Goal: Obtain resource: Obtain resource

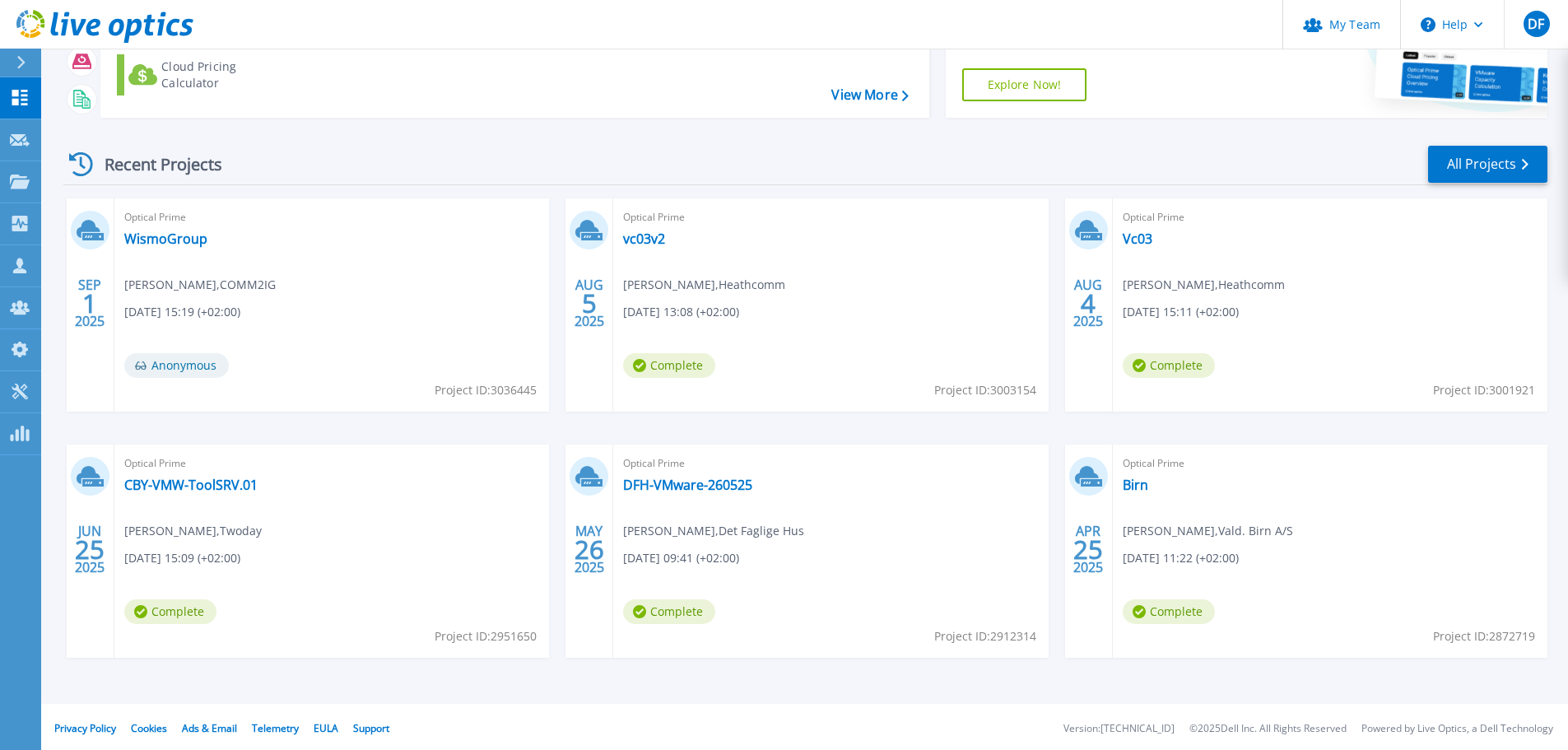
scroll to position [163, 0]
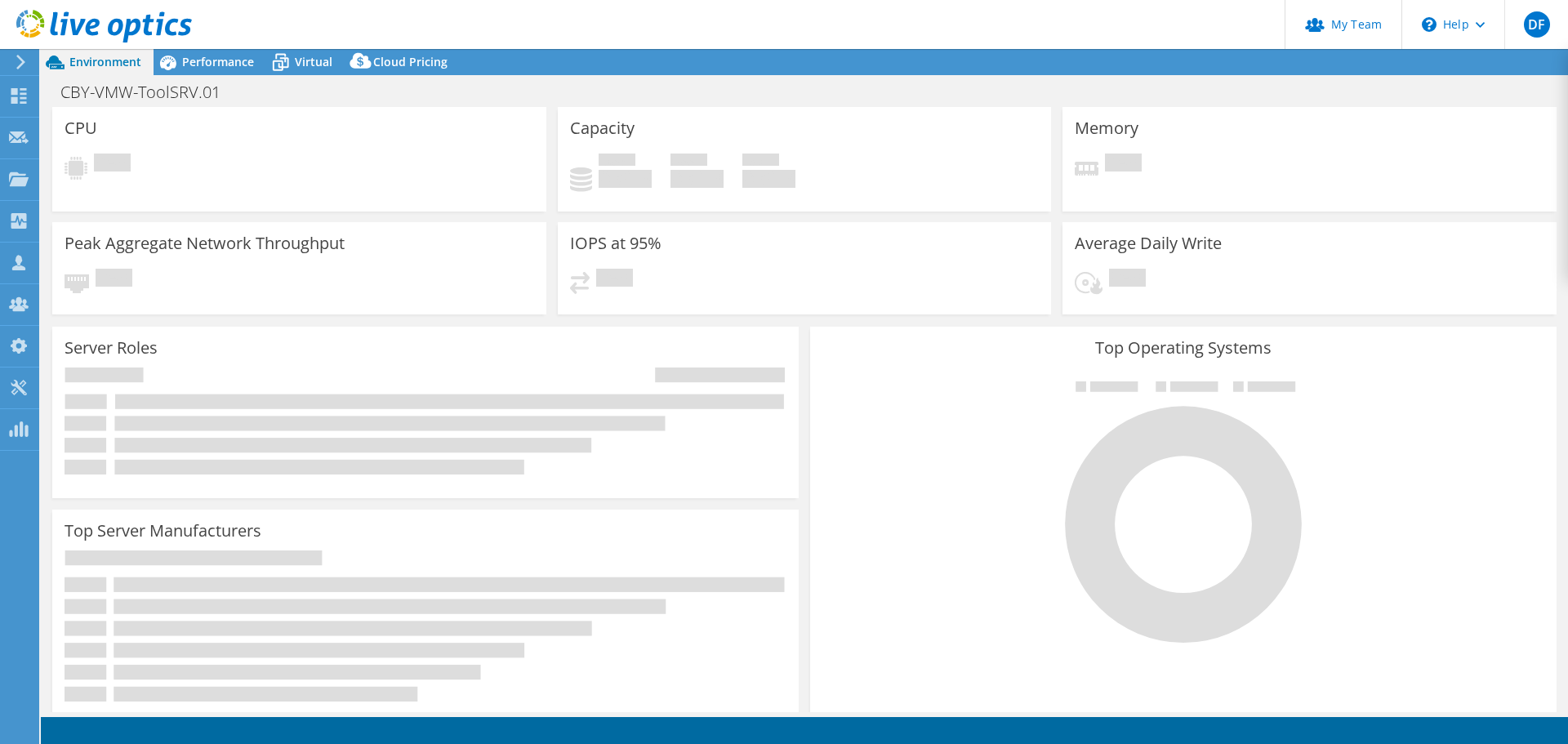
select select "USD"
select select "EUFrankfurt"
select select "DKK"
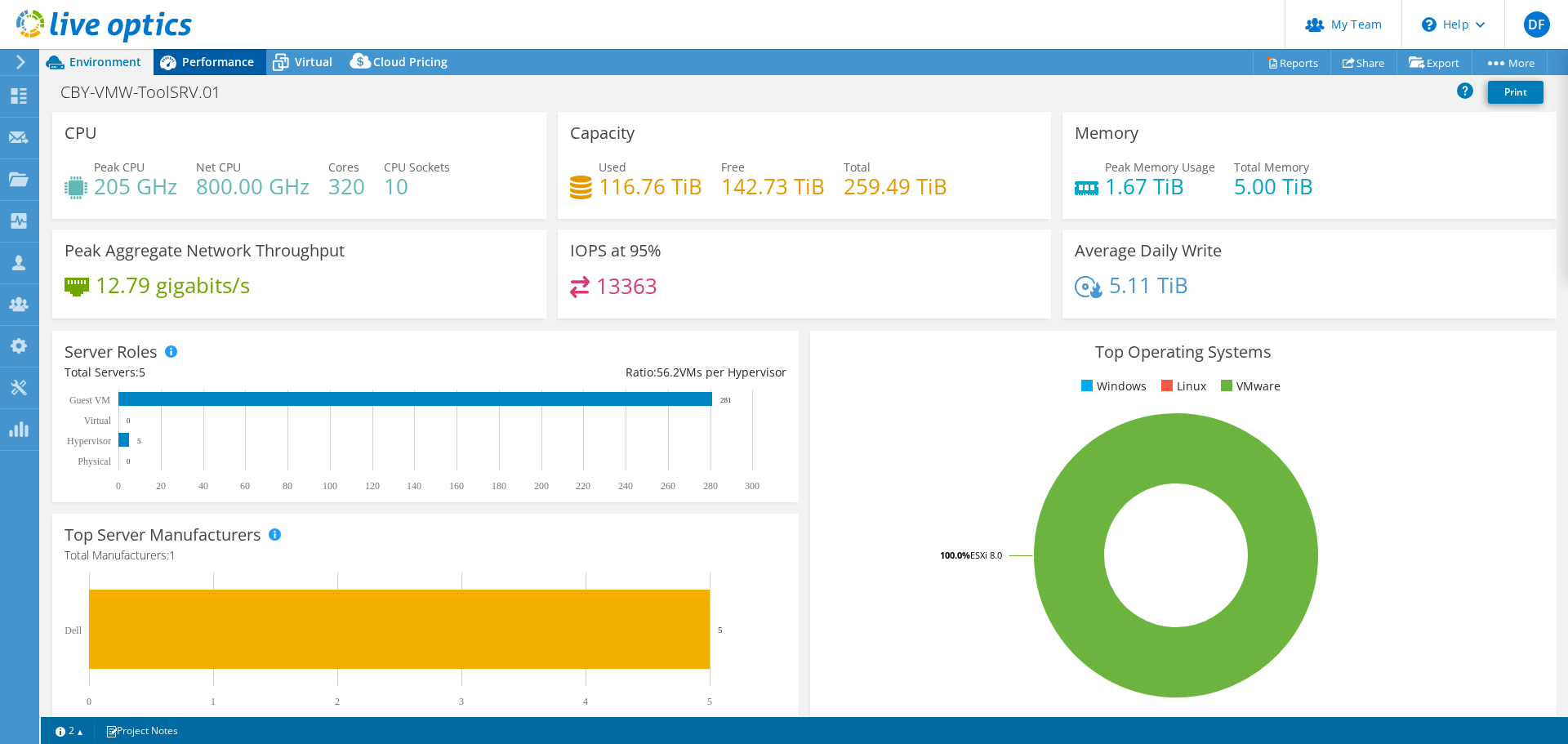
click at [206, 61] on span "Performance" at bounding box center [217, 61] width 72 height 15
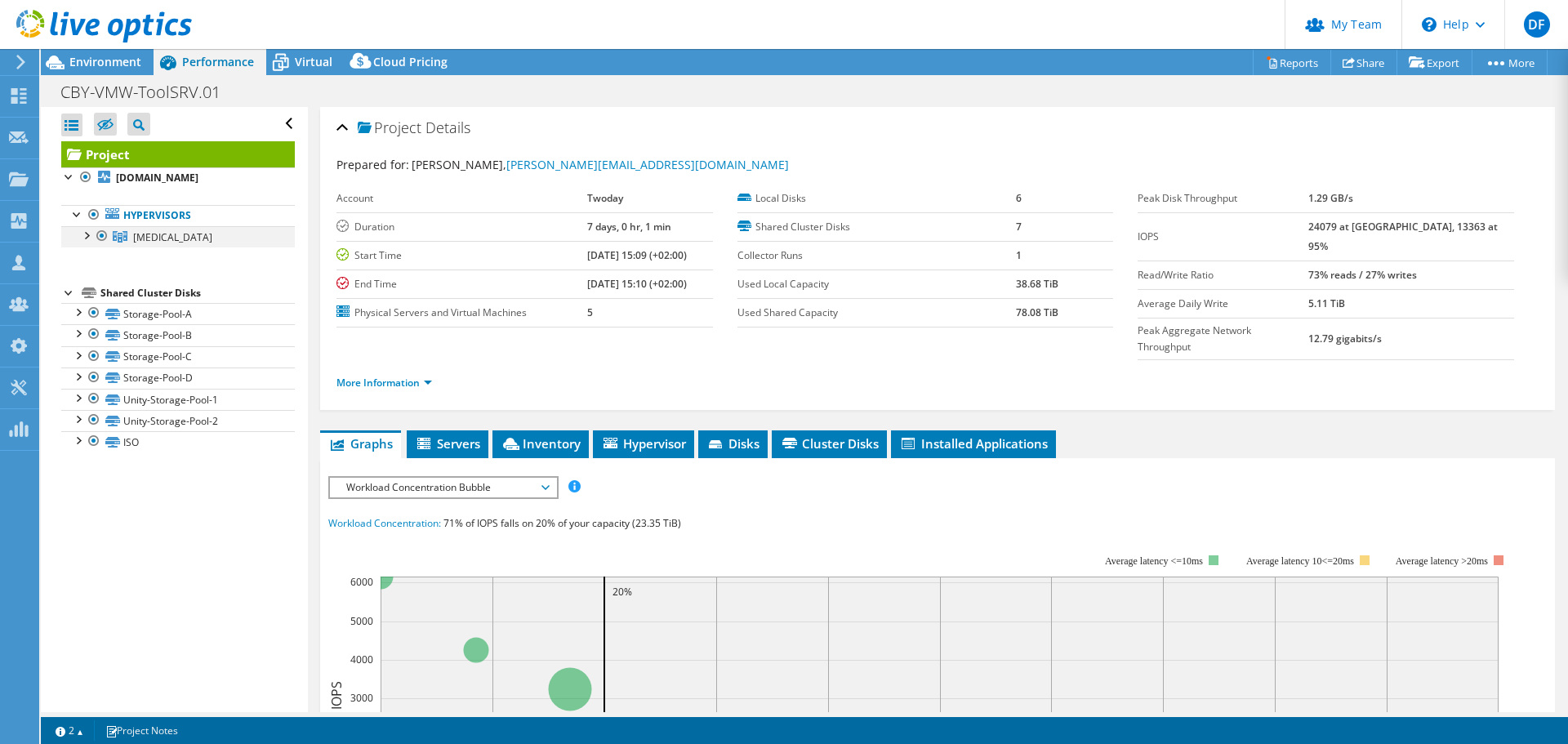
click at [86, 236] on div at bounding box center [86, 234] width 16 height 16
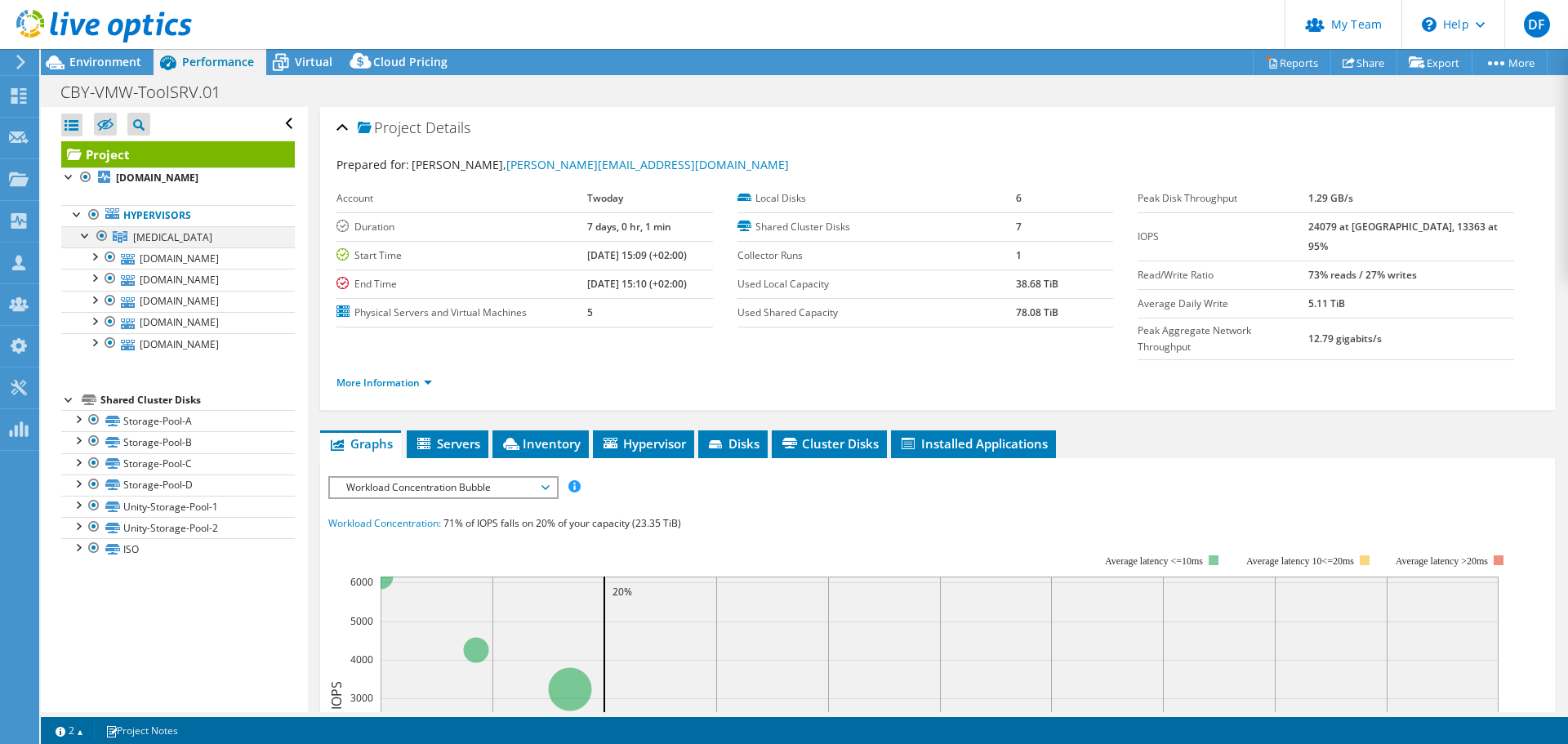
click at [83, 234] on div at bounding box center [86, 234] width 16 height 16
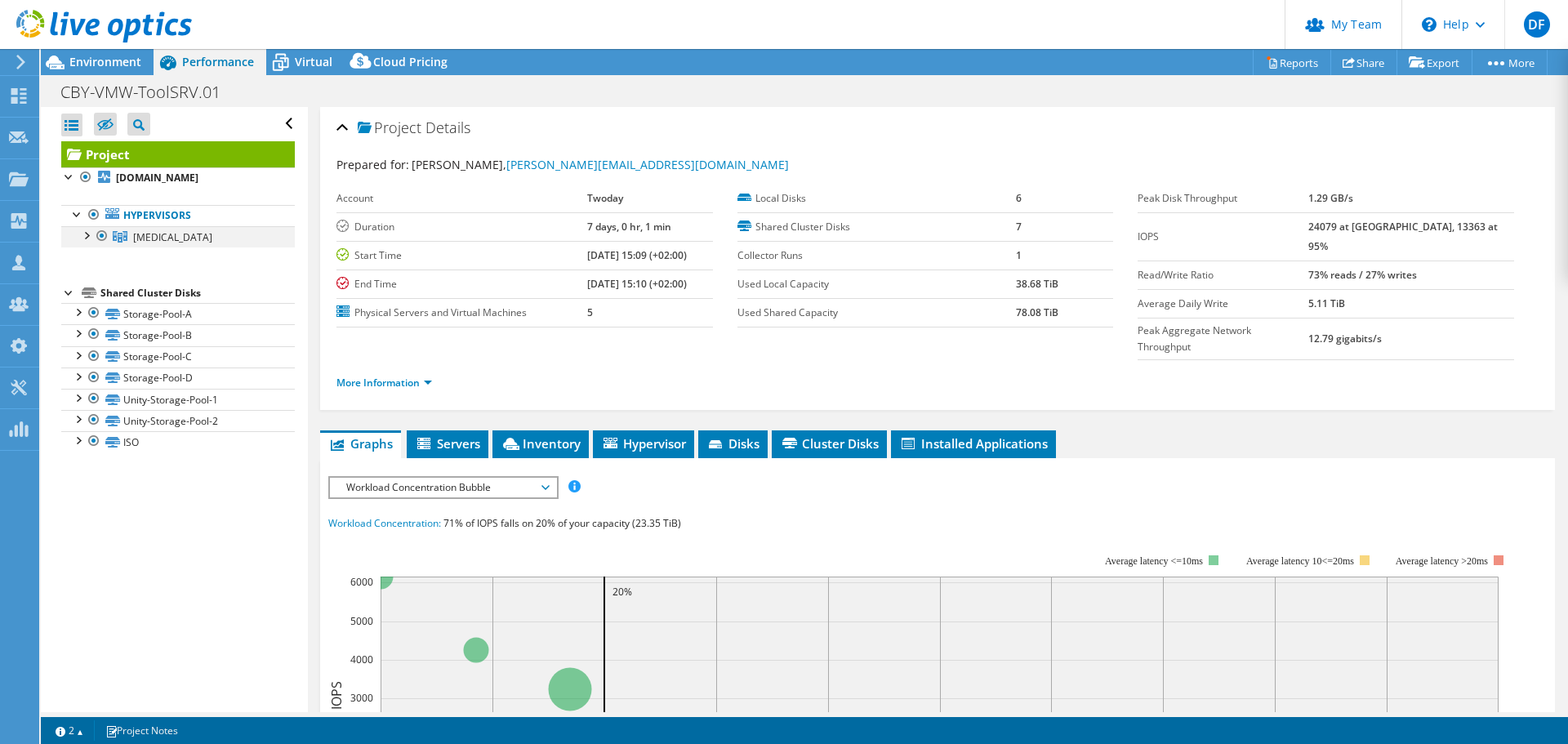
click at [84, 237] on div at bounding box center [86, 234] width 16 height 16
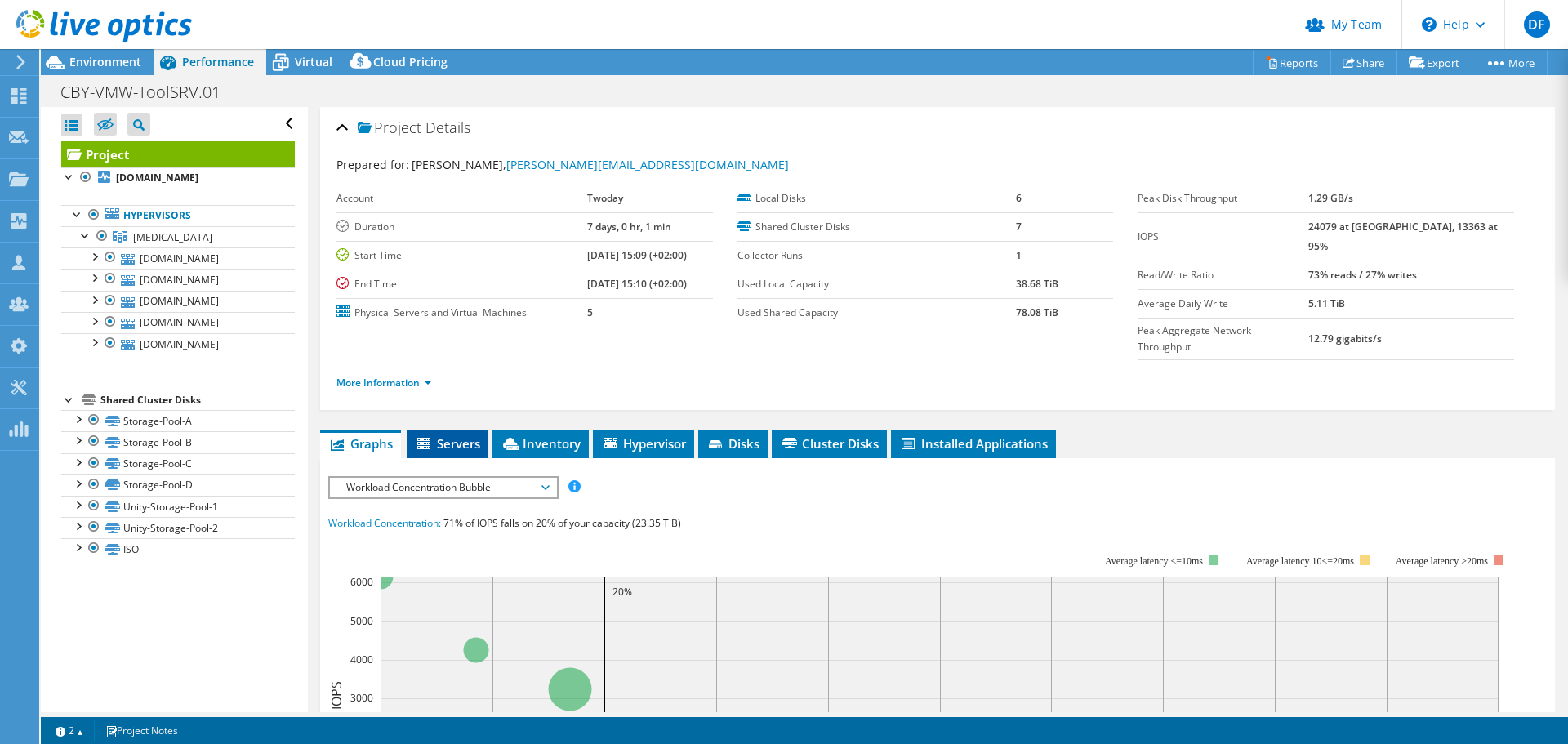
click at [460, 435] on span "Servers" at bounding box center [447, 443] width 65 height 16
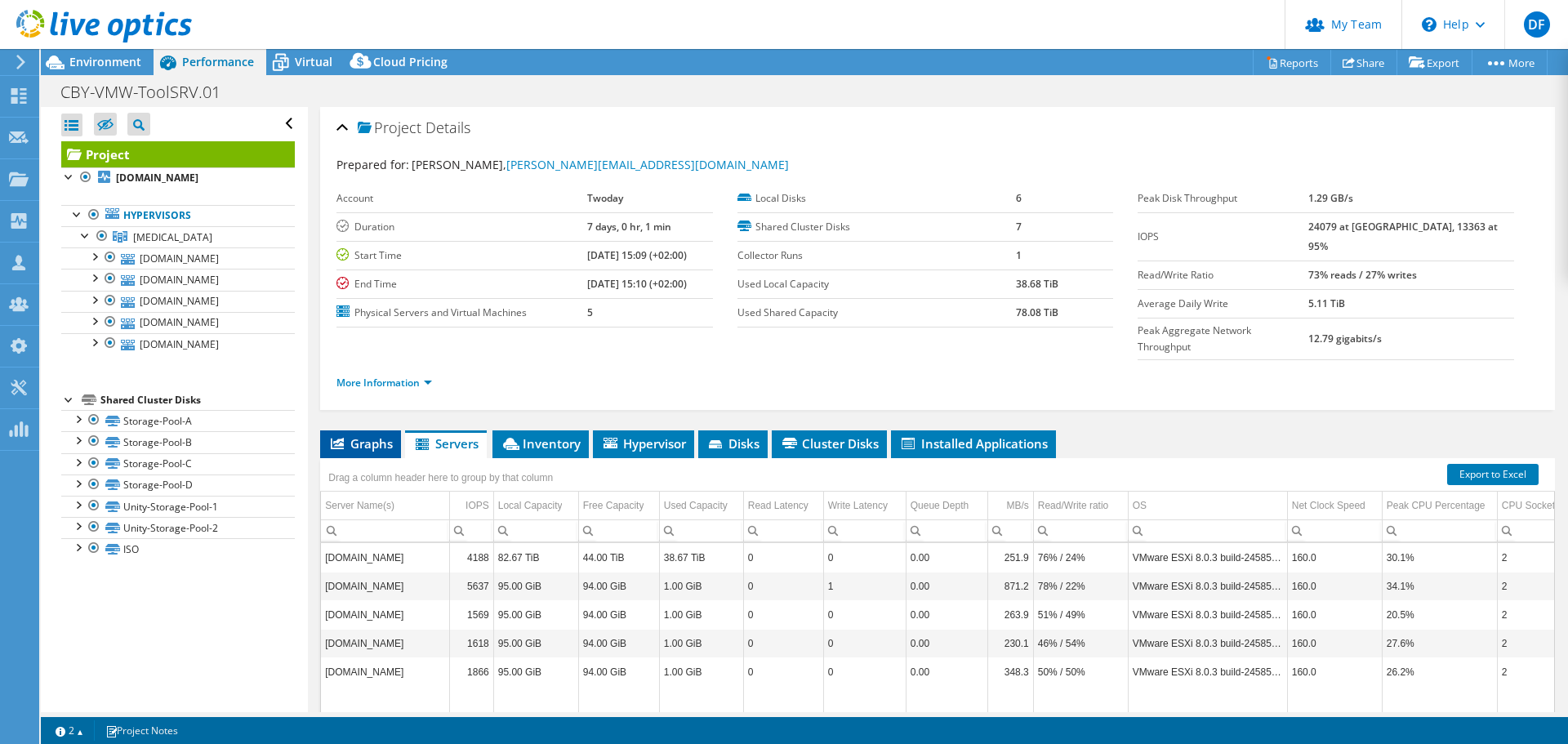
click at [366, 435] on span "Graphs" at bounding box center [360, 443] width 64 height 16
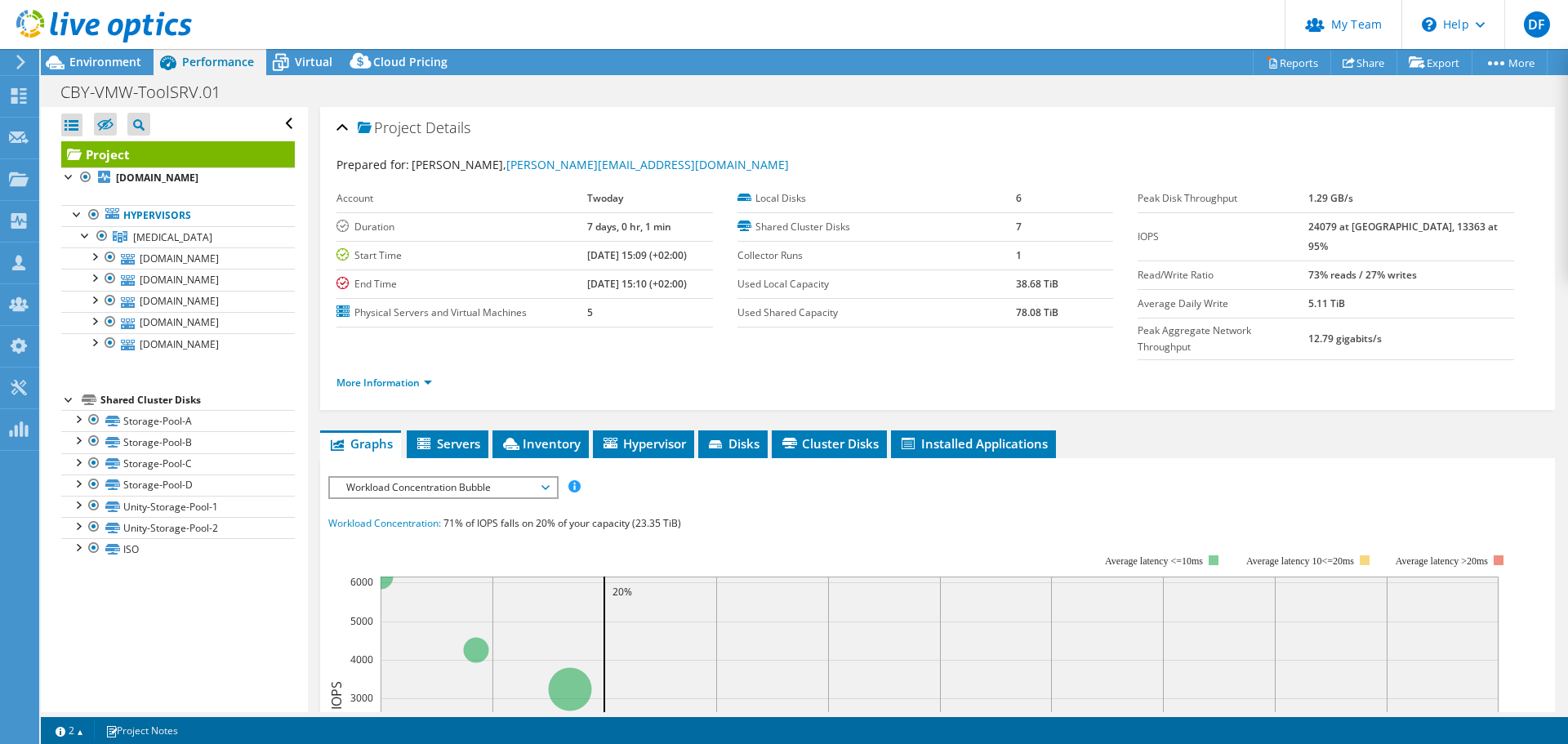
click at [314, 43] on header "DF Partner Team Admin Dennis Friborg dennisf@secdatacom.dk SEC DATACOM My Profi…" at bounding box center [784, 24] width 1568 height 49
click at [305, 66] on span "Virtual" at bounding box center [314, 61] width 37 height 15
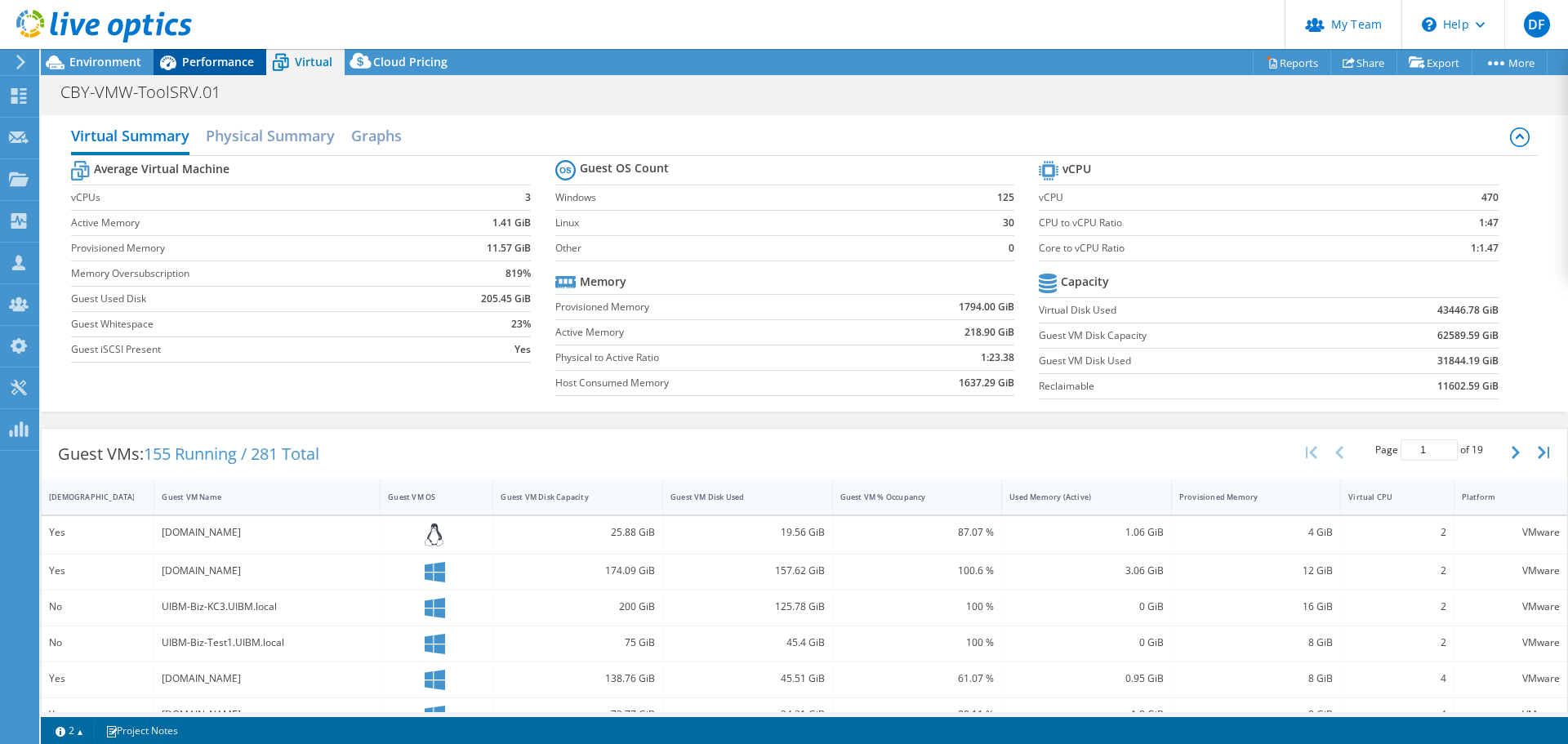
click at [219, 61] on span "Performance" at bounding box center [217, 61] width 72 height 15
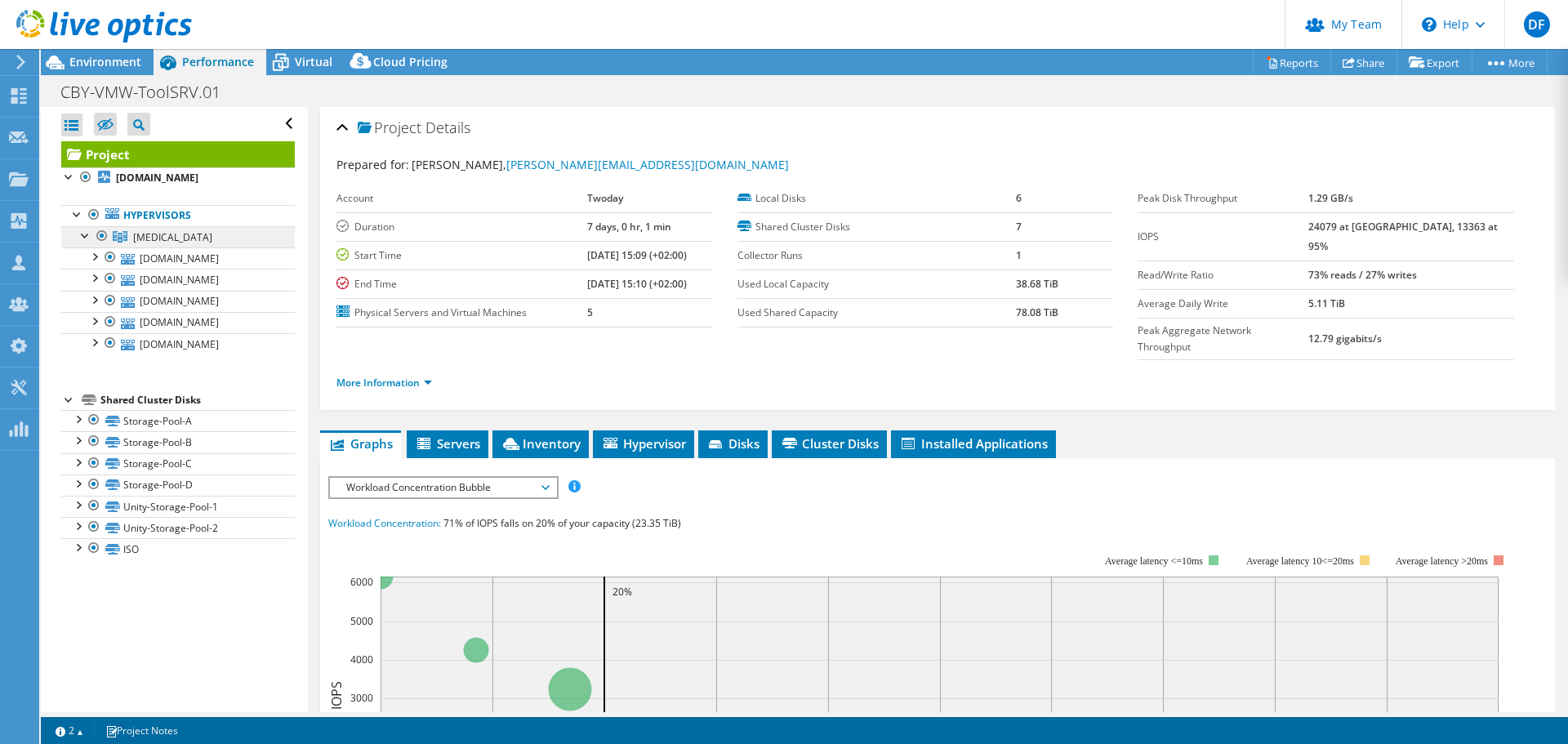
click at [150, 235] on span "BAL" at bounding box center [172, 237] width 79 height 14
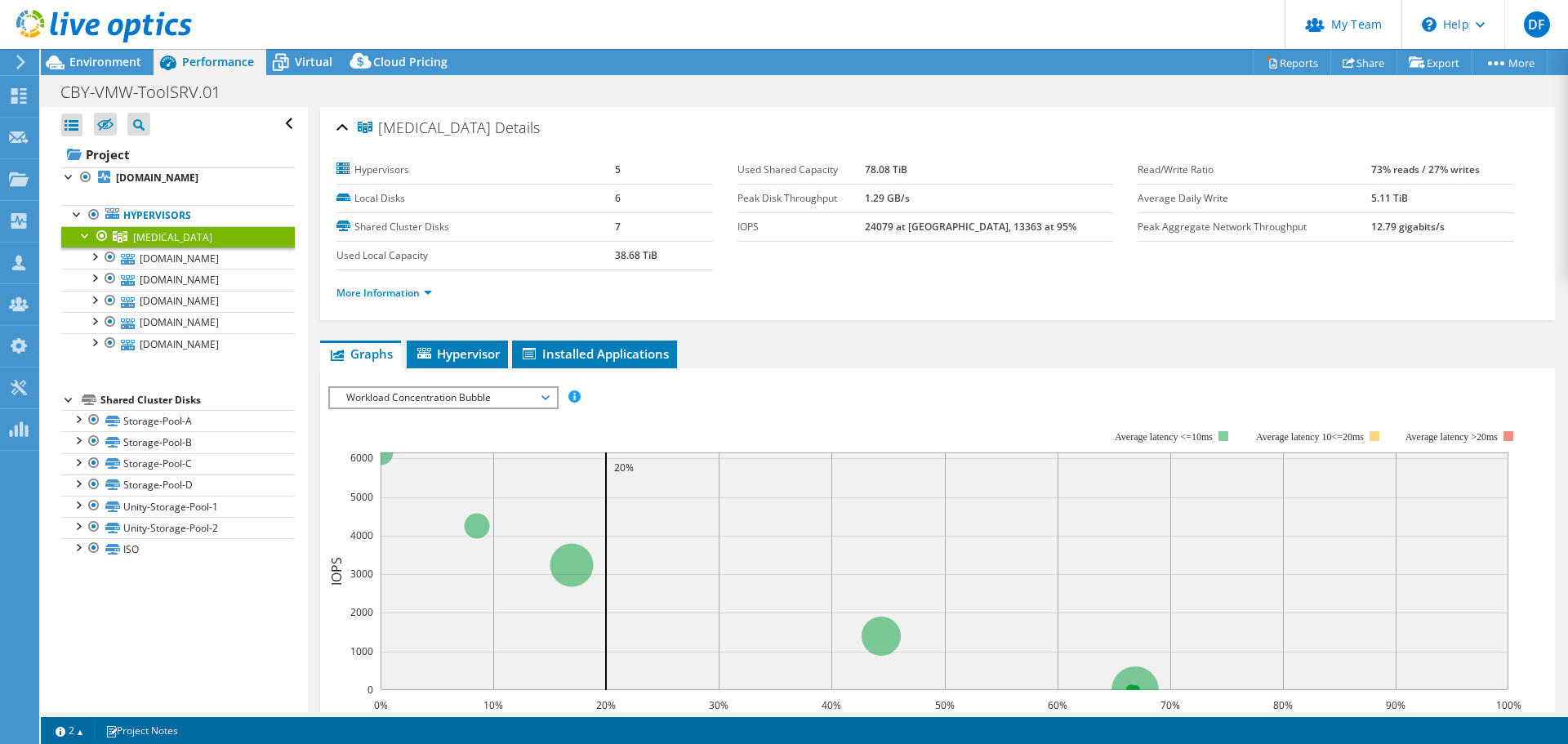
click at [532, 395] on span "Workload Concentration Bubble" at bounding box center [443, 397] width 210 height 20
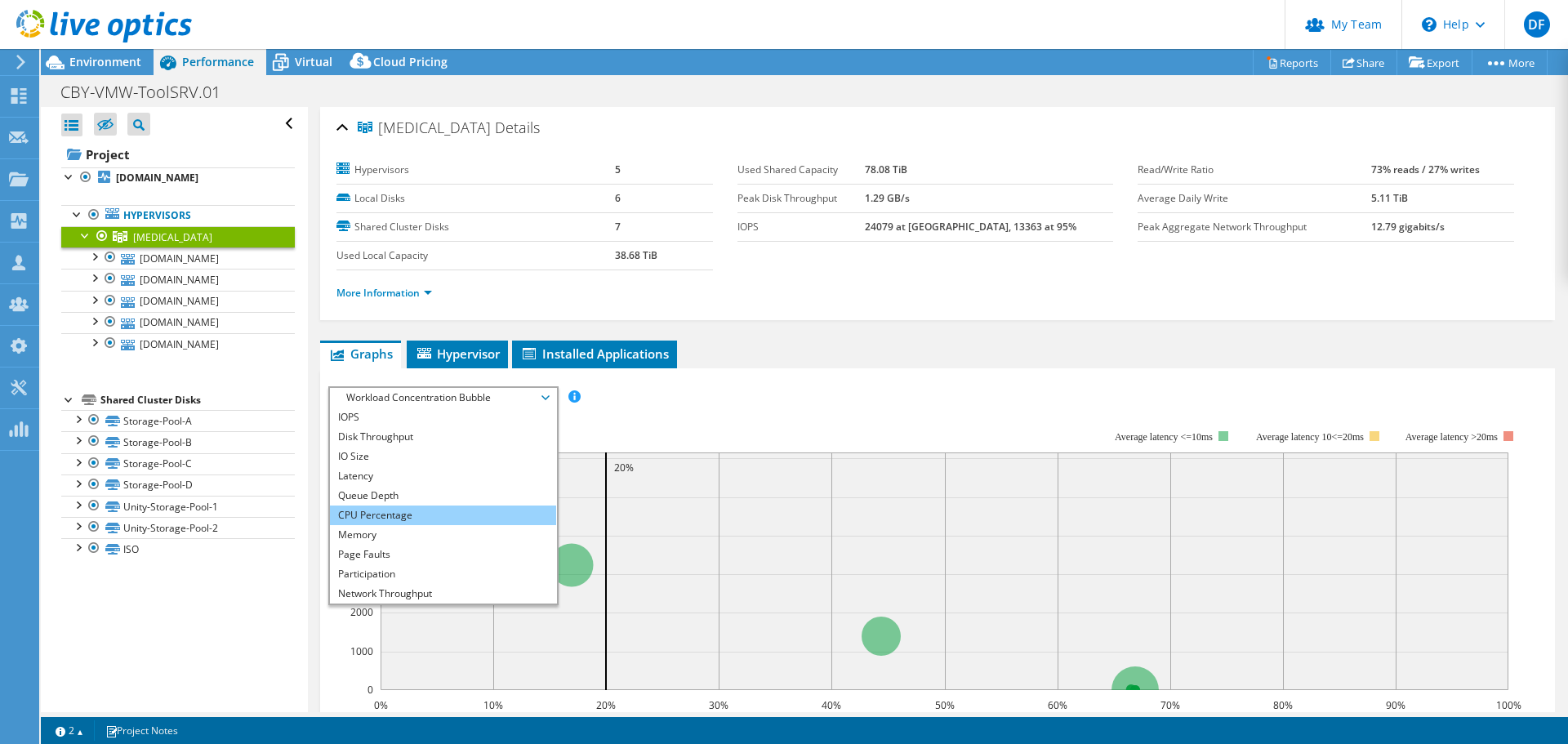
click at [404, 514] on li "CPU Percentage" at bounding box center [443, 515] width 226 height 20
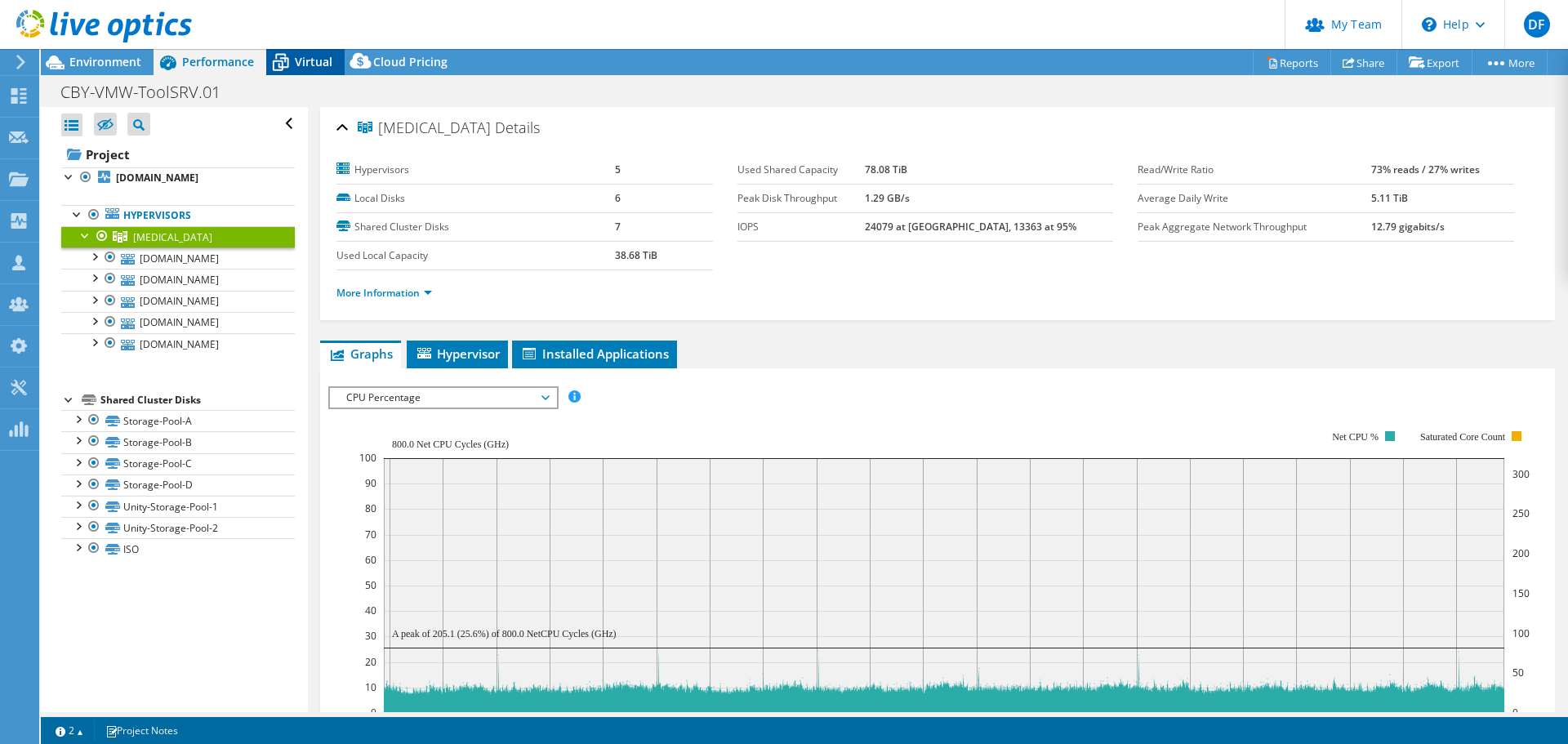
click at [315, 60] on span "Virtual" at bounding box center [314, 61] width 37 height 15
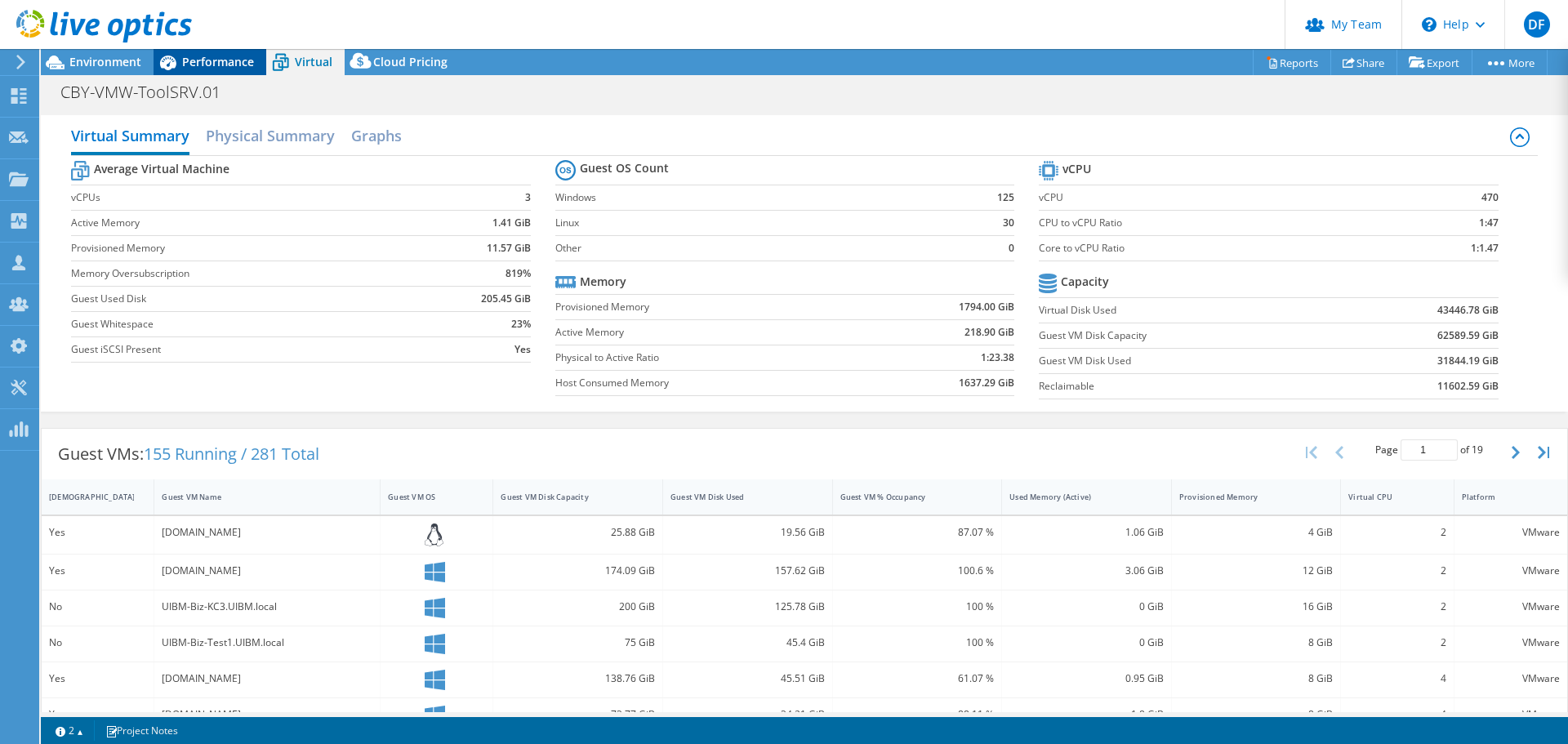
click at [203, 61] on span "Performance" at bounding box center [217, 61] width 72 height 15
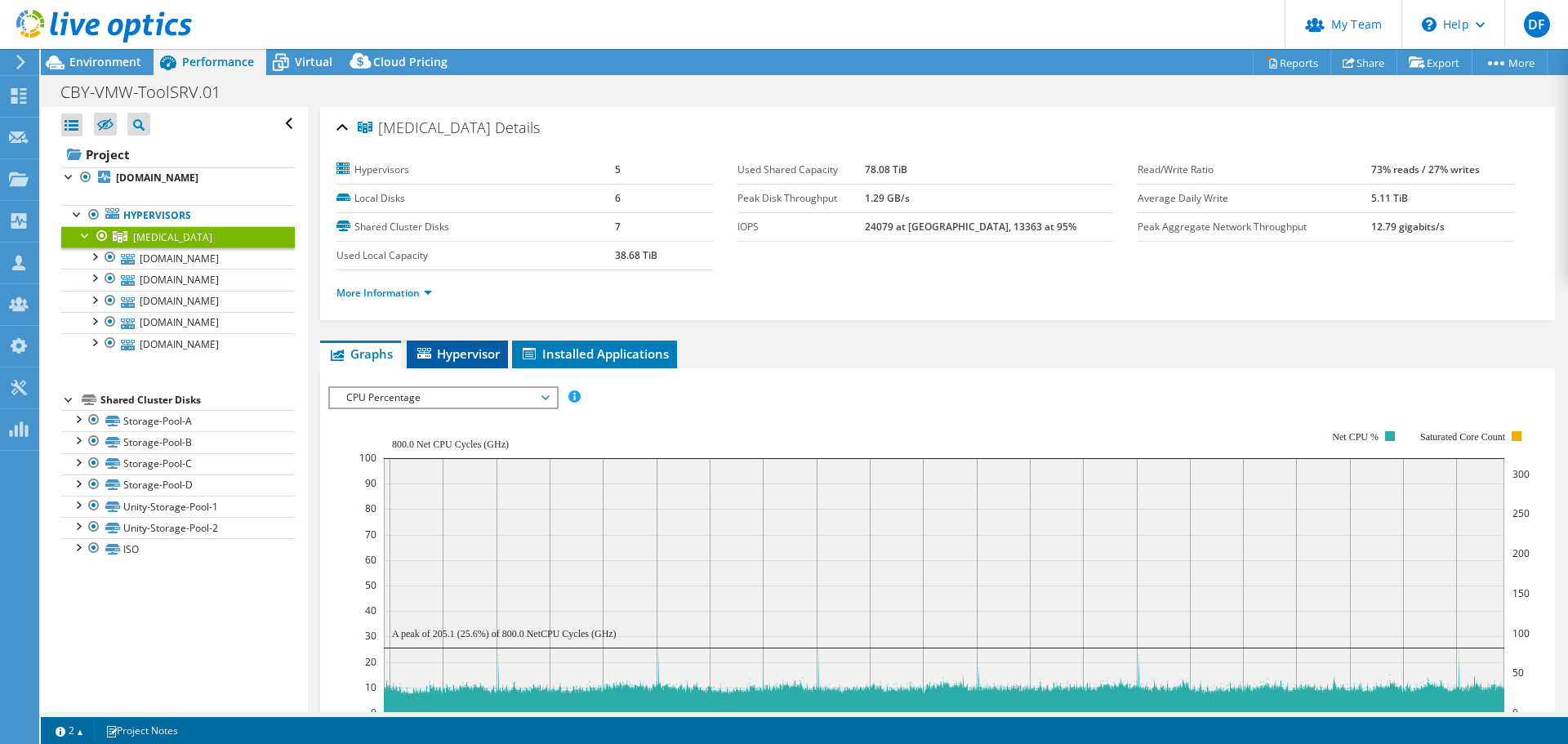
click at [461, 351] on span "Hypervisor" at bounding box center [457, 354] width 85 height 16
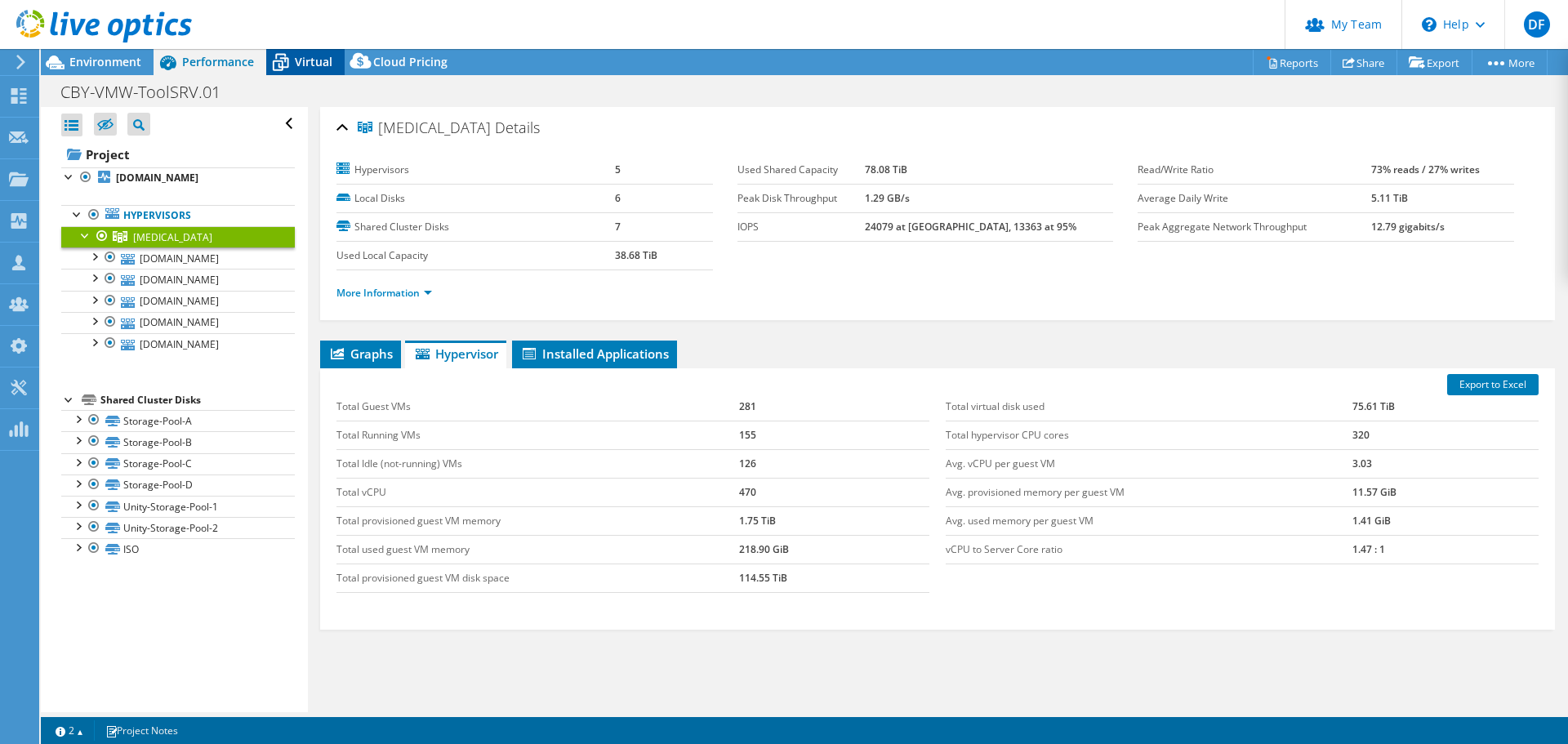
click at [310, 58] on span "Virtual" at bounding box center [314, 61] width 37 height 15
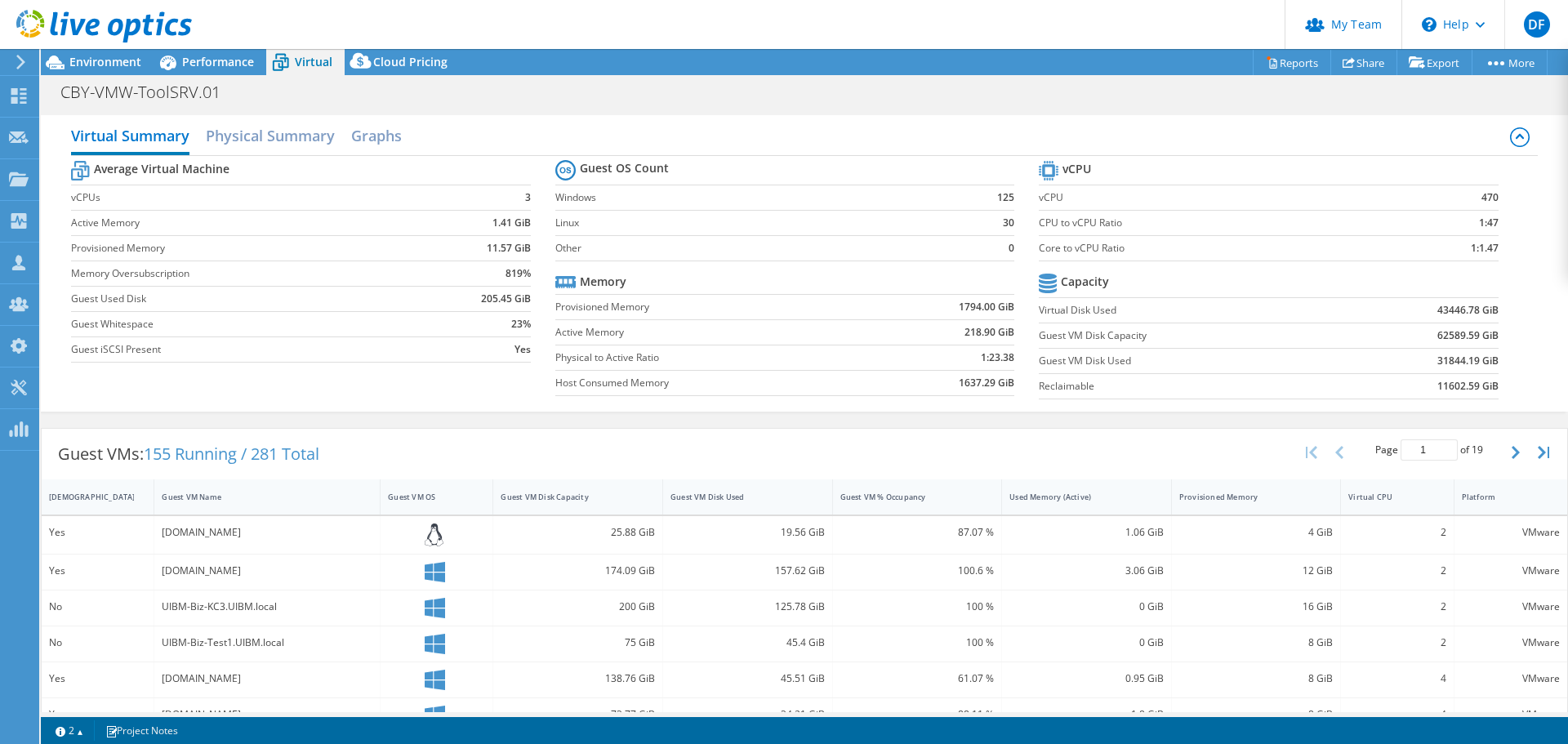
click at [666, 96] on div "CBY-VMW-ToolSRV.01 Print" at bounding box center [804, 92] width 1527 height 30
click at [1432, 61] on link "Export" at bounding box center [1433, 62] width 76 height 25
click at [1387, 91] on link "vSAN ReadyNode Sizer" at bounding box center [1396, 92] width 155 height 34
click at [1510, 132] on icon at bounding box center [1519, 137] width 20 height 20
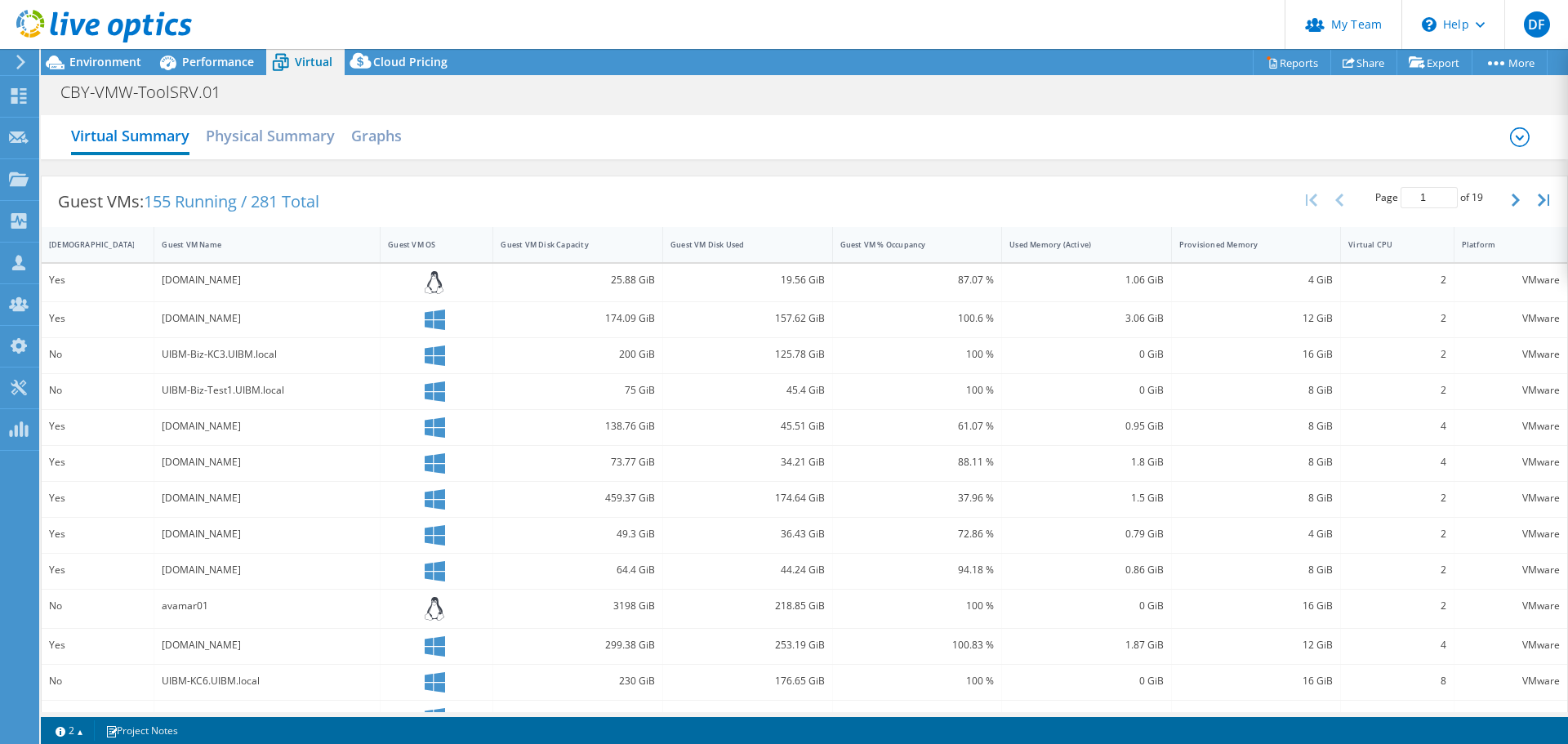
click at [1510, 132] on icon at bounding box center [1519, 137] width 20 height 20
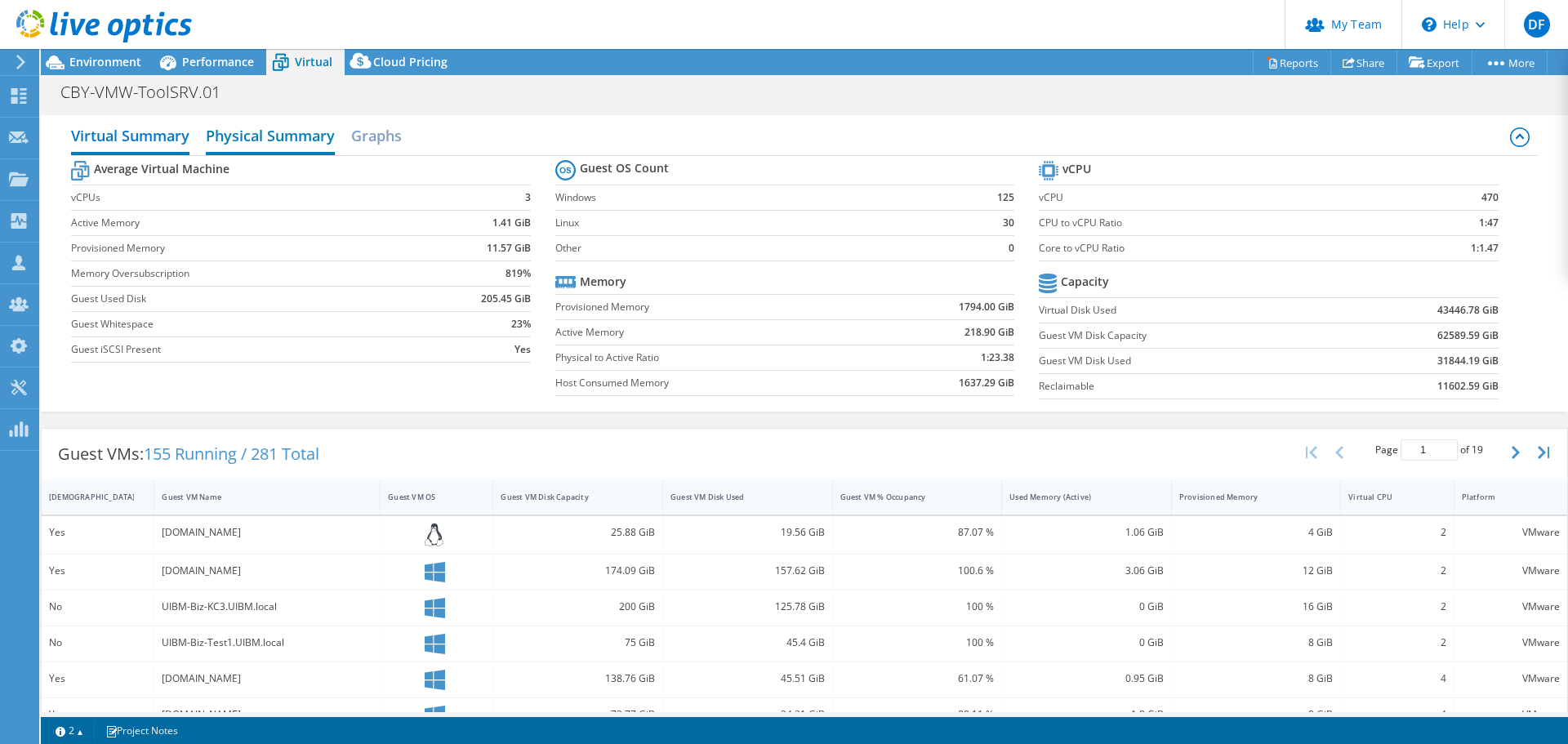
click at [307, 135] on h2 "Physical Summary" at bounding box center [270, 137] width 129 height 36
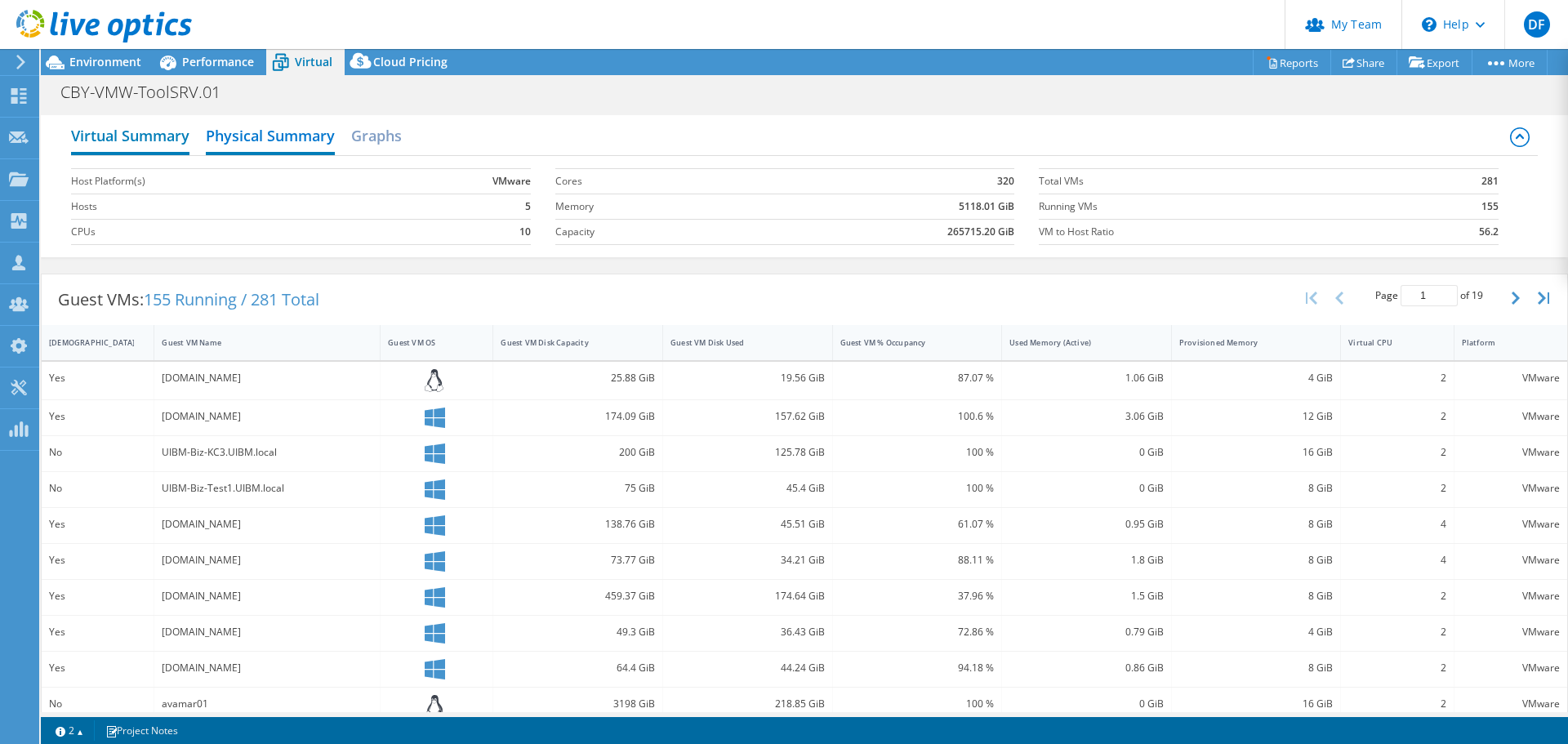
click at [152, 128] on h2 "Virtual Summary" at bounding box center [130, 137] width 118 height 36
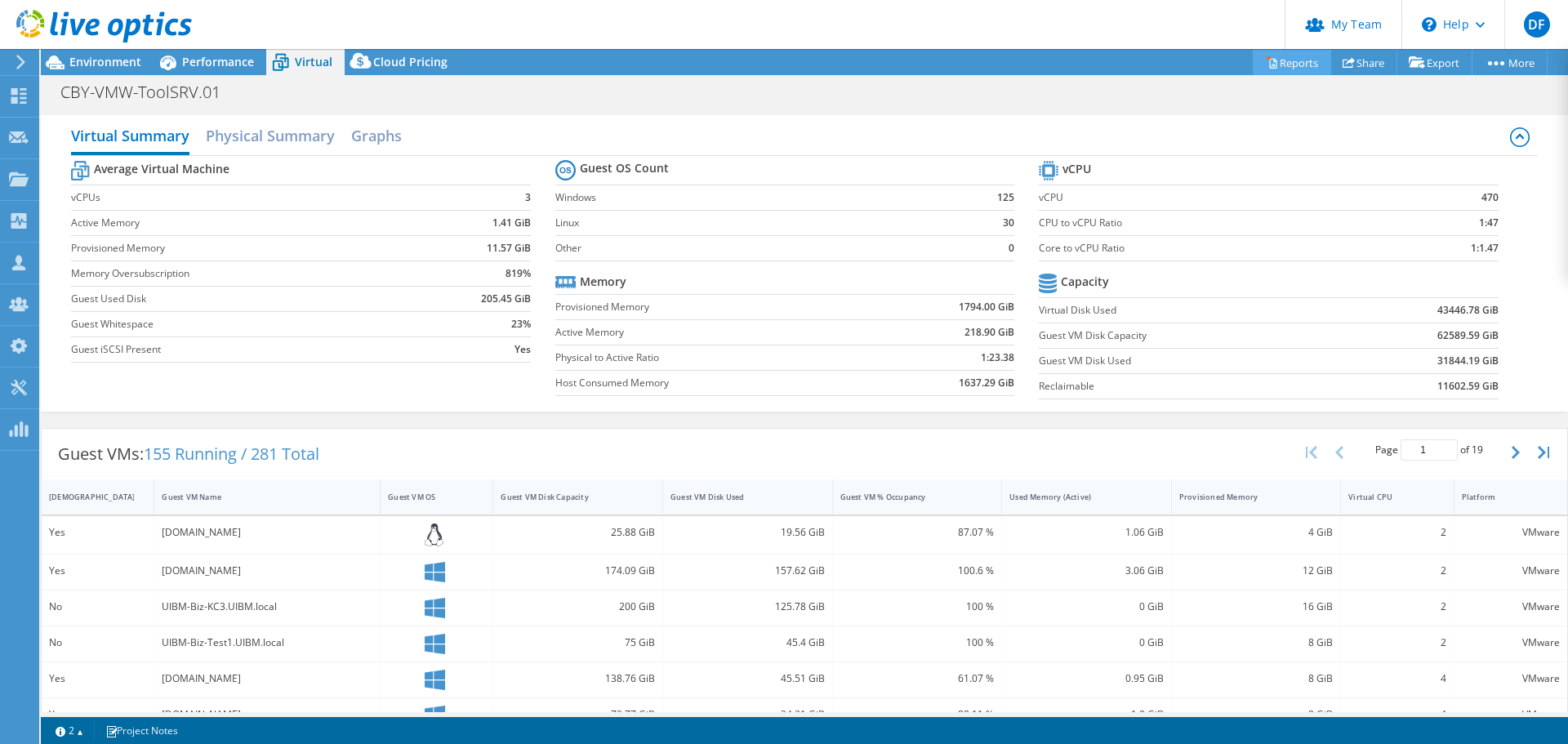
click at [1290, 61] on link "Reports" at bounding box center [1292, 62] width 78 height 25
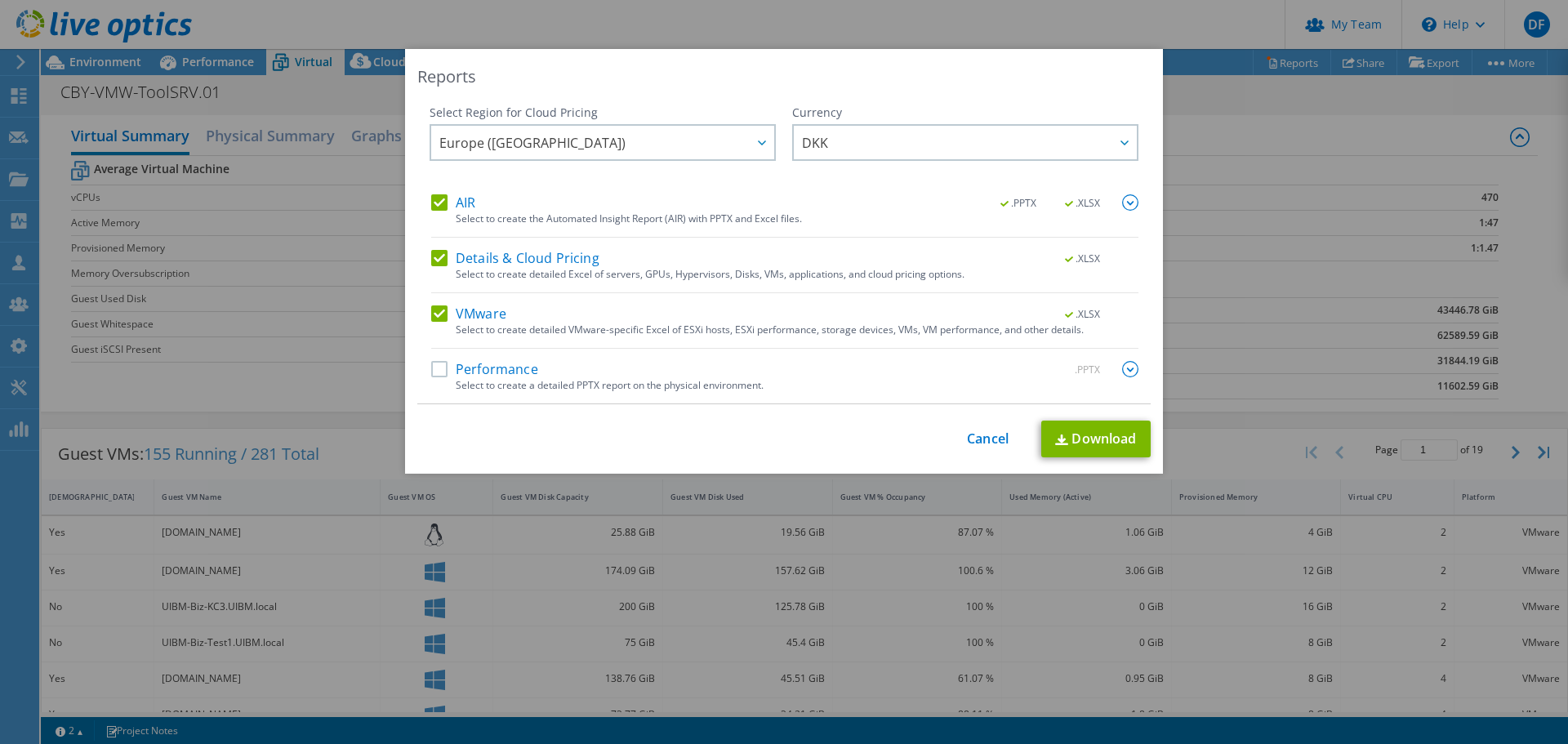
click at [437, 370] on label "Performance" at bounding box center [485, 369] width 107 height 16
click at [0, 0] on input "Performance" at bounding box center [0, 0] width 0 height 0
click at [437, 256] on label "Details & Cloud Pricing" at bounding box center [515, 258] width 168 height 16
click at [0, 0] on input "Details & Cloud Pricing" at bounding box center [0, 0] width 0 height 0
click at [1106, 445] on link "Download" at bounding box center [1095, 438] width 110 height 37
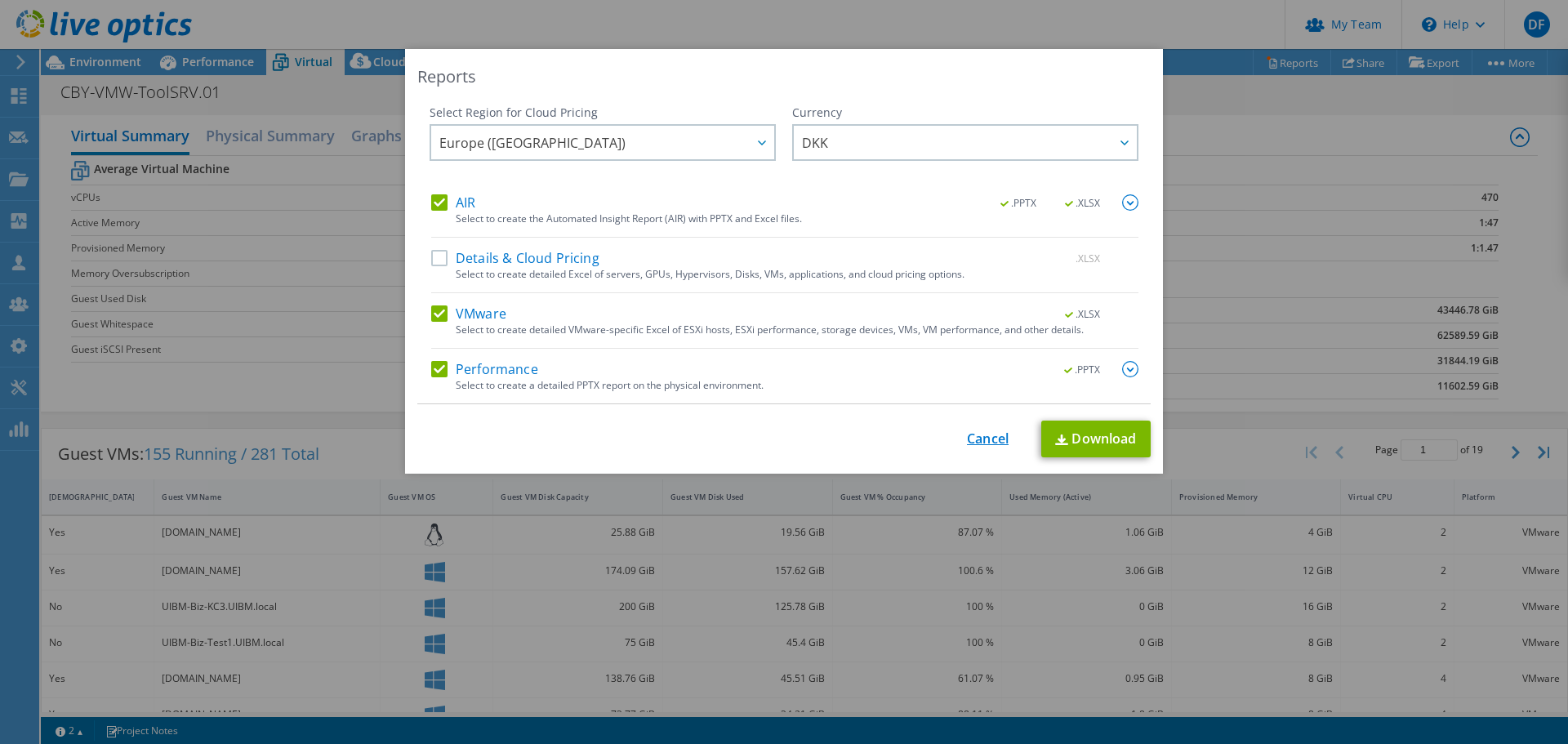
click at [967, 440] on link "Cancel" at bounding box center [987, 438] width 42 height 15
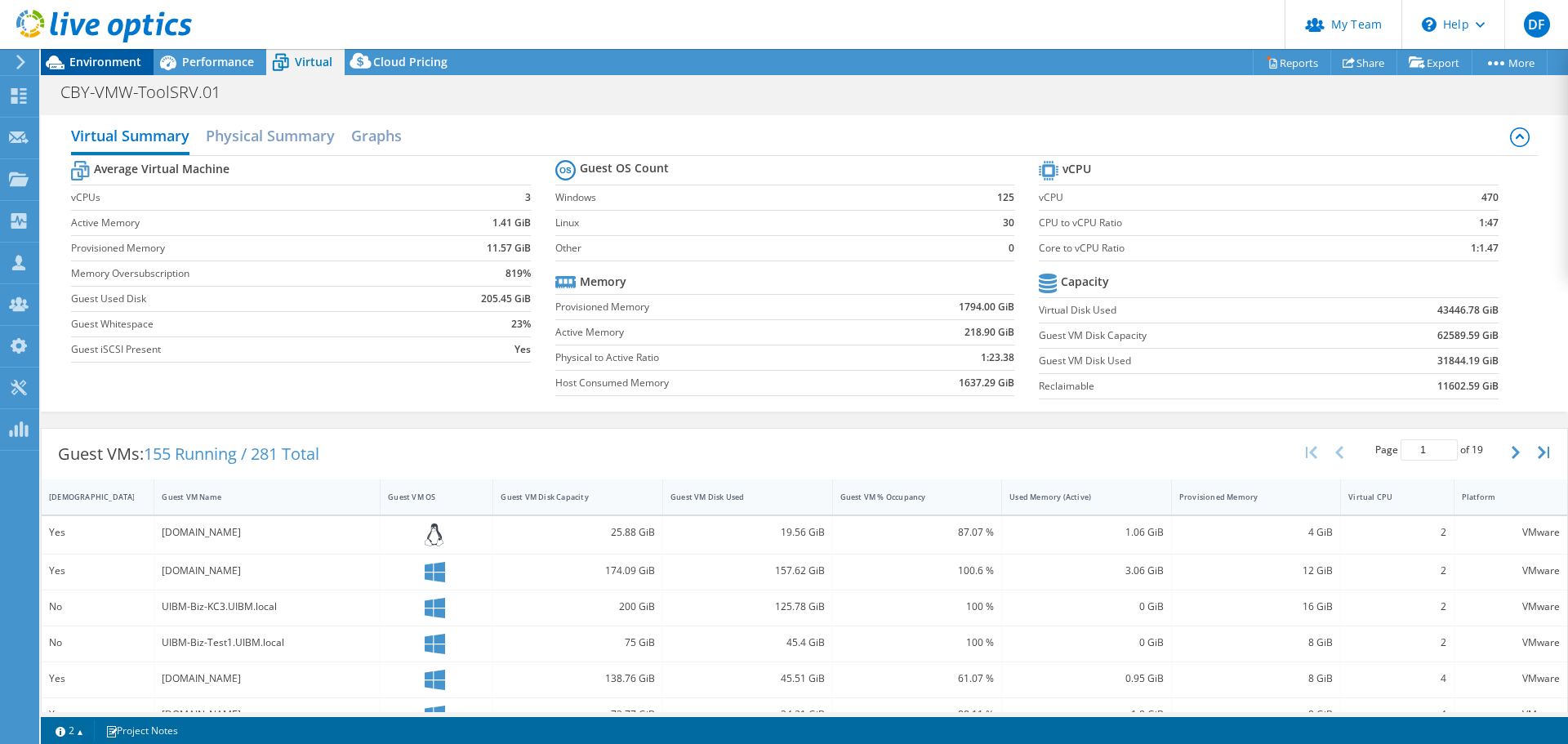
click at [110, 59] on span "Environment" at bounding box center [105, 61] width 72 height 15
